Goal: Information Seeking & Learning: Learn about a topic

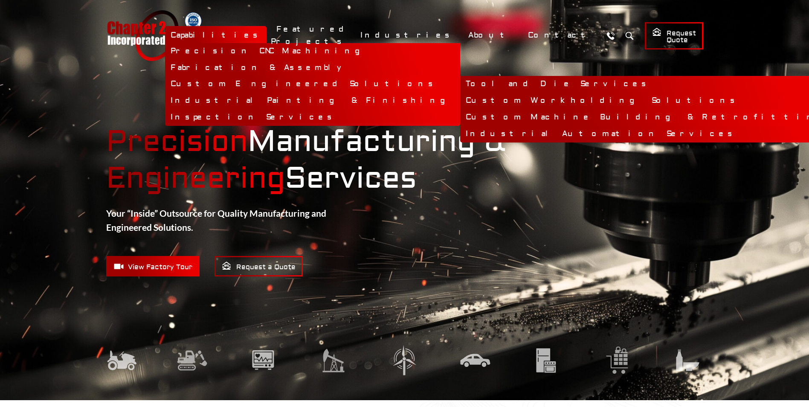
click at [463, 116] on link "Custom Machine Building & Retrofitting" at bounding box center [648, 117] width 377 height 17
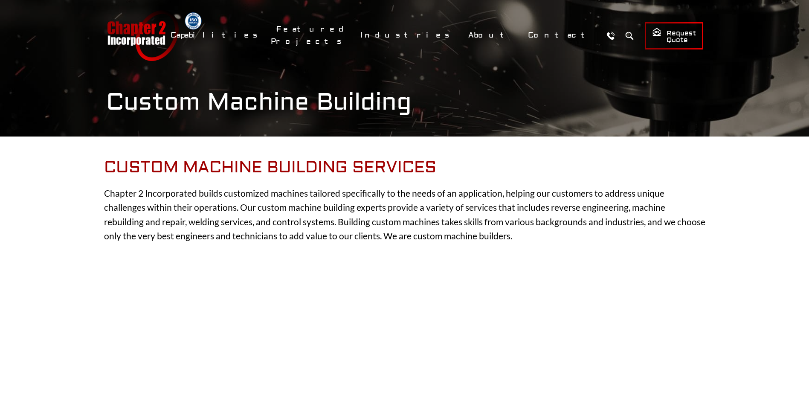
click at [471, 118] on div "Custom Machine Building" at bounding box center [404, 68] width 631 height 137
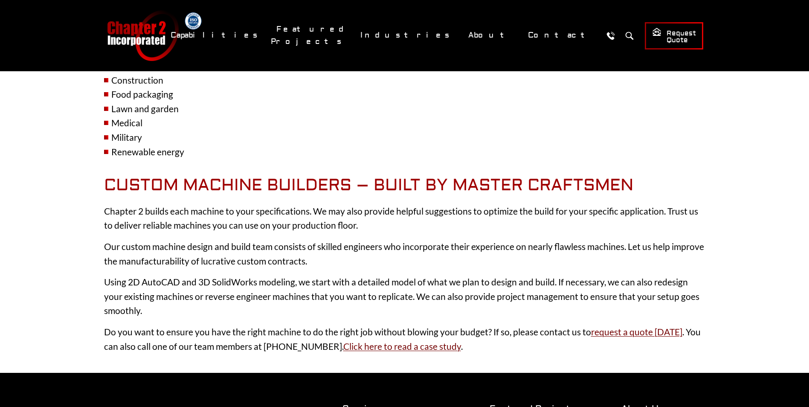
scroll to position [853, 0]
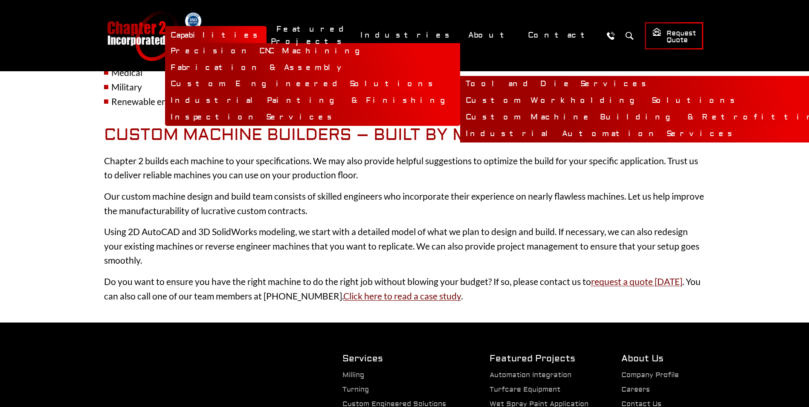
click at [460, 134] on link "Industrial Automation Services" at bounding box center [648, 134] width 377 height 17
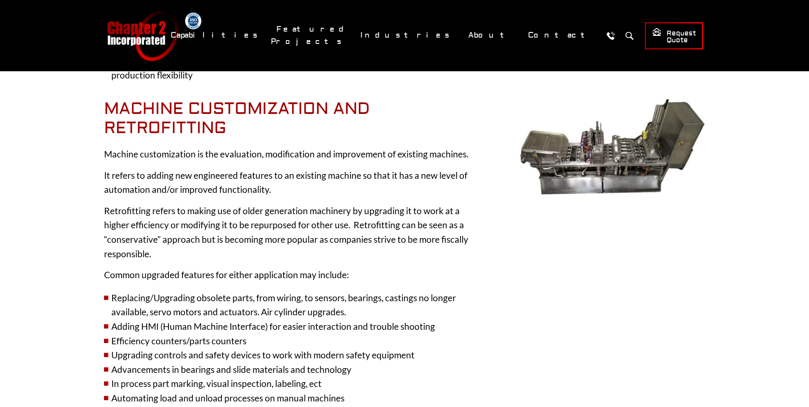
scroll to position [1067, 0]
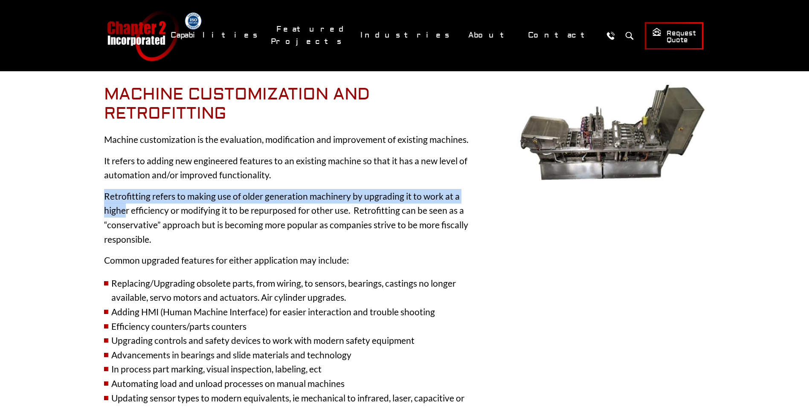
drag, startPoint x: 105, startPoint y: 183, endPoint x: 126, endPoint y: 189, distance: 22.7
click at [126, 189] on p "Retrofitting refers to making use of older generation machinery by upgrading it…" at bounding box center [291, 217] width 375 height 57
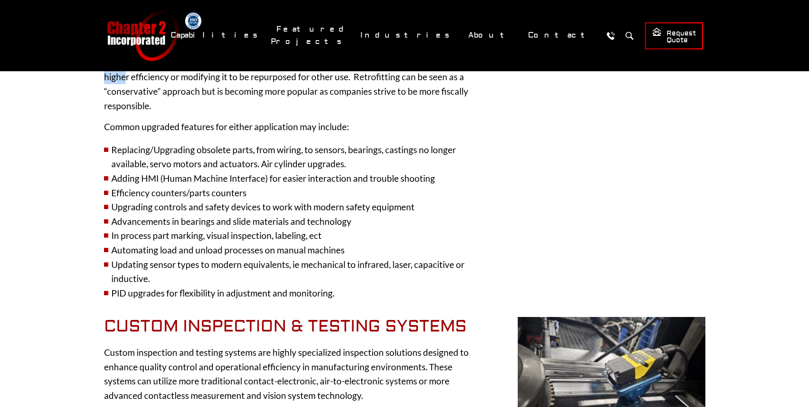
scroll to position [1152, 0]
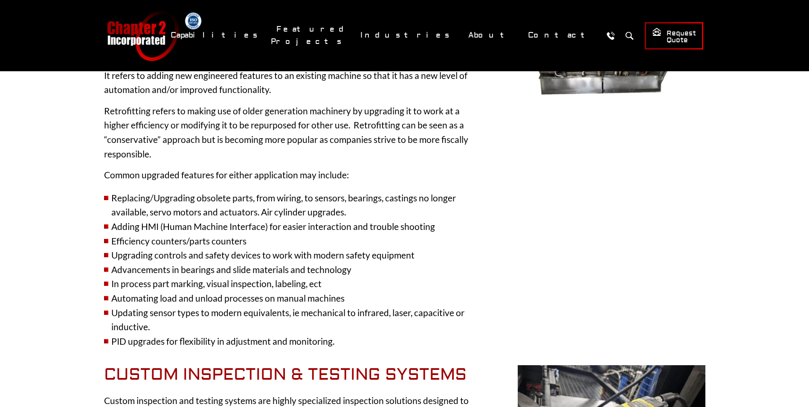
click at [104, 163] on div "Revolutionizing Manufacturing Through Automation In [DATE] fast-paced manufactu…" at bounding box center [405, 8] width 653 height 2004
drag, startPoint x: 108, startPoint y: 160, endPoint x: 335, endPoint y: 326, distance: 281.2
click at [335, 326] on div "Machine Customization and Retrofitting Machine customization is the evaluation,…" at bounding box center [291, 178] width 375 height 357
drag, startPoint x: 335, startPoint y: 326, endPoint x: 292, endPoint y: 265, distance: 74.7
copy div "ommon upgraded features for either application may include: Replacing/Upgrading…"
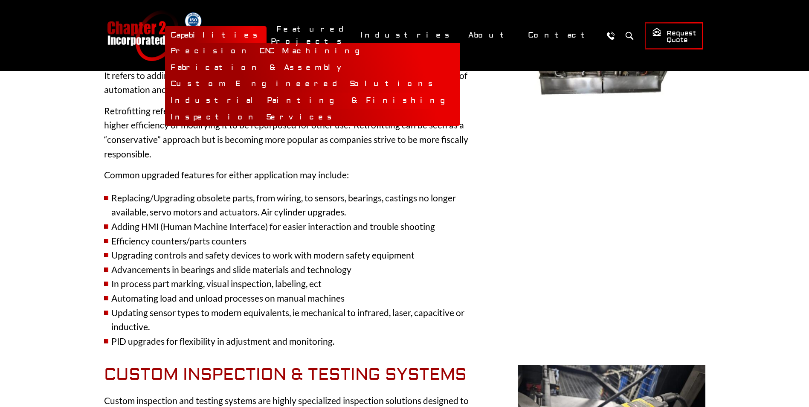
click at [334, 101] on link "Industrial Painting & Finishing" at bounding box center [312, 101] width 295 height 17
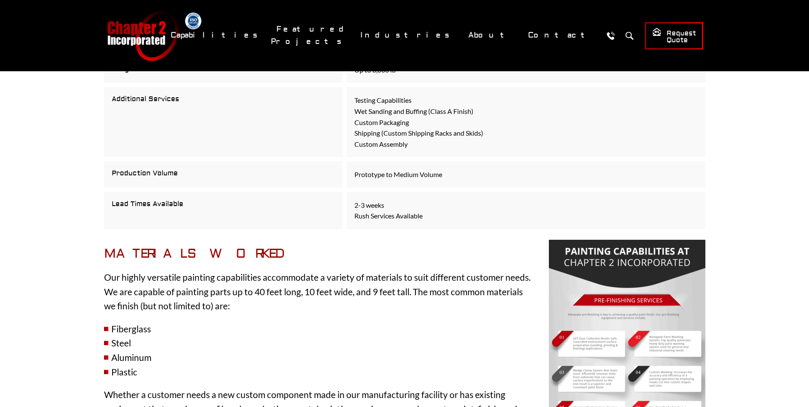
scroll to position [981, 0]
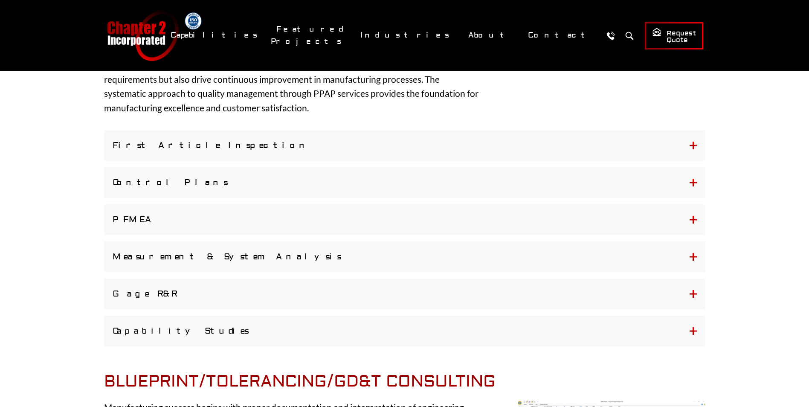
scroll to position [1152, 0]
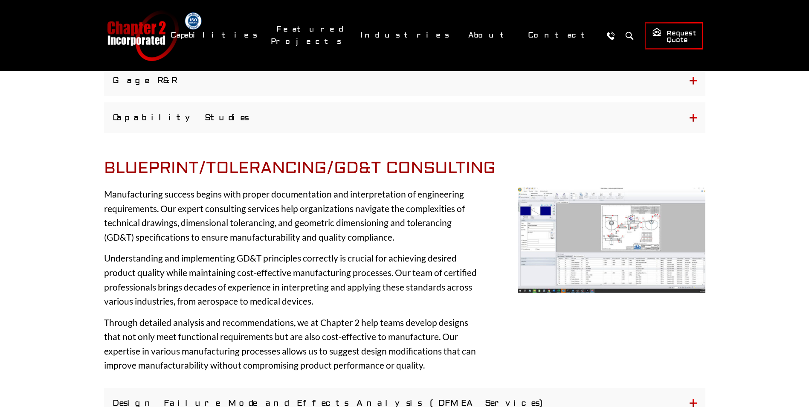
click at [570, 264] on img at bounding box center [612, 240] width 188 height 106
